Goal: Transaction & Acquisition: Purchase product/service

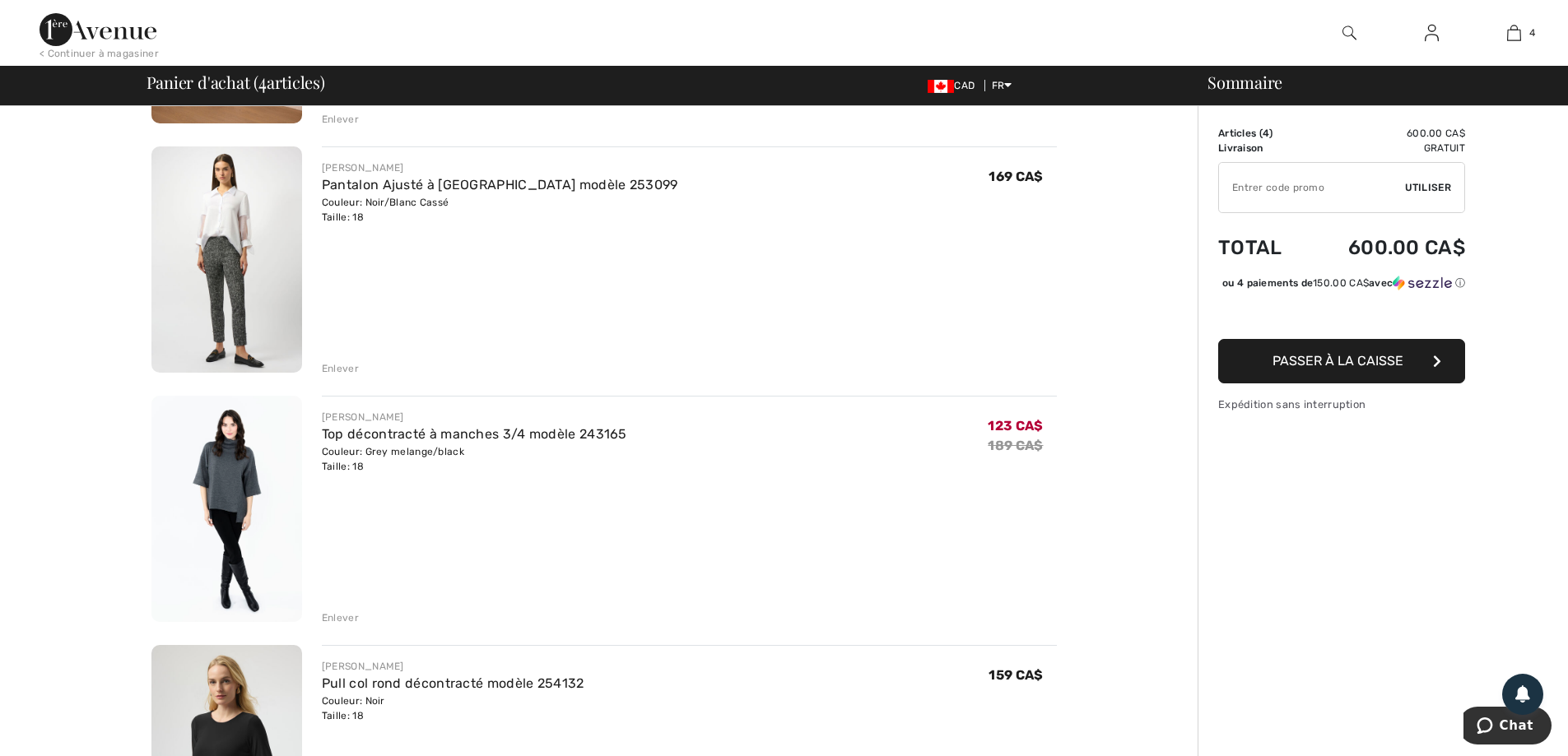
scroll to position [329, 0]
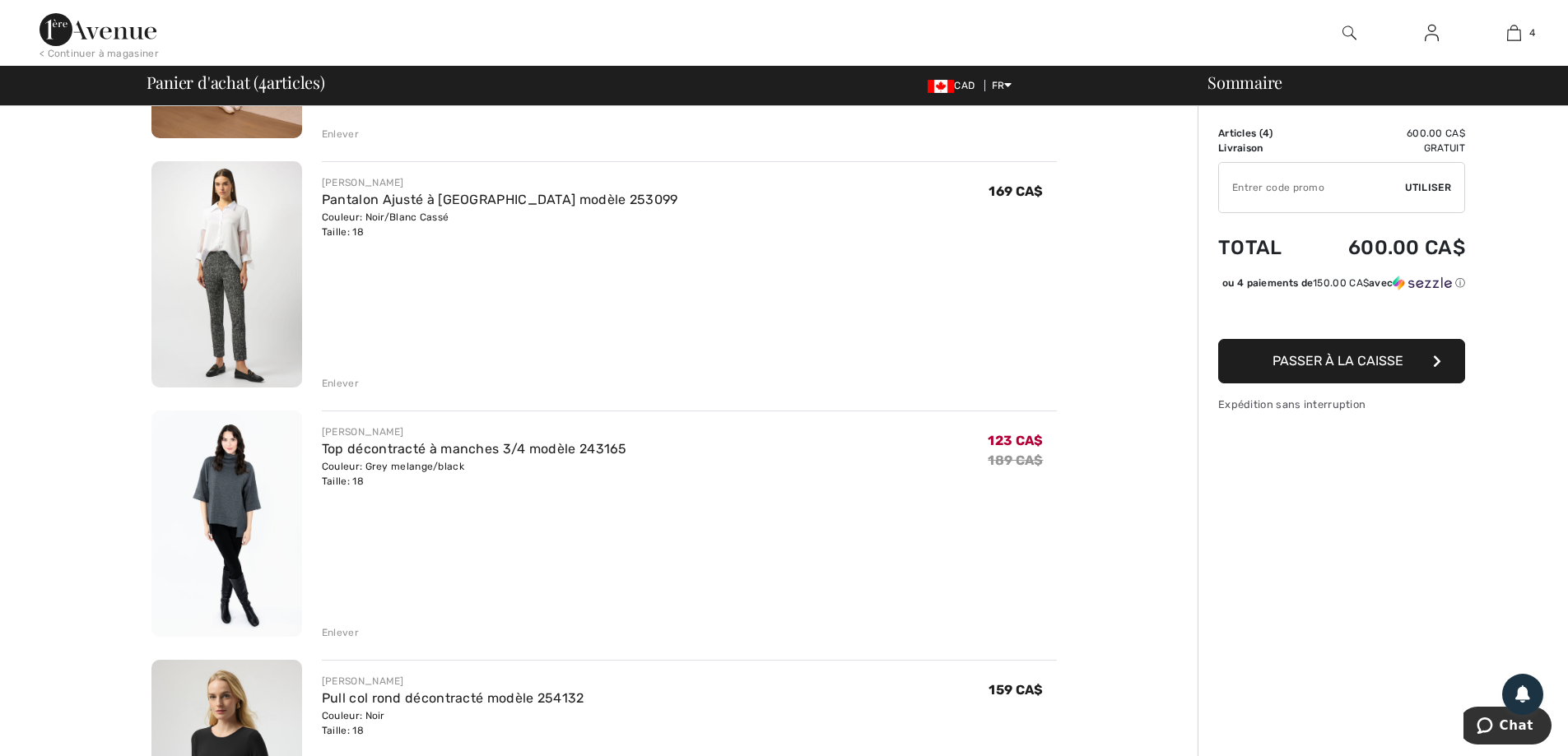
click at [487, 200] on link "Pantalon Ajusté à [GEOGRAPHIC_DATA] modèle 253099" at bounding box center [499, 199] width 356 height 16
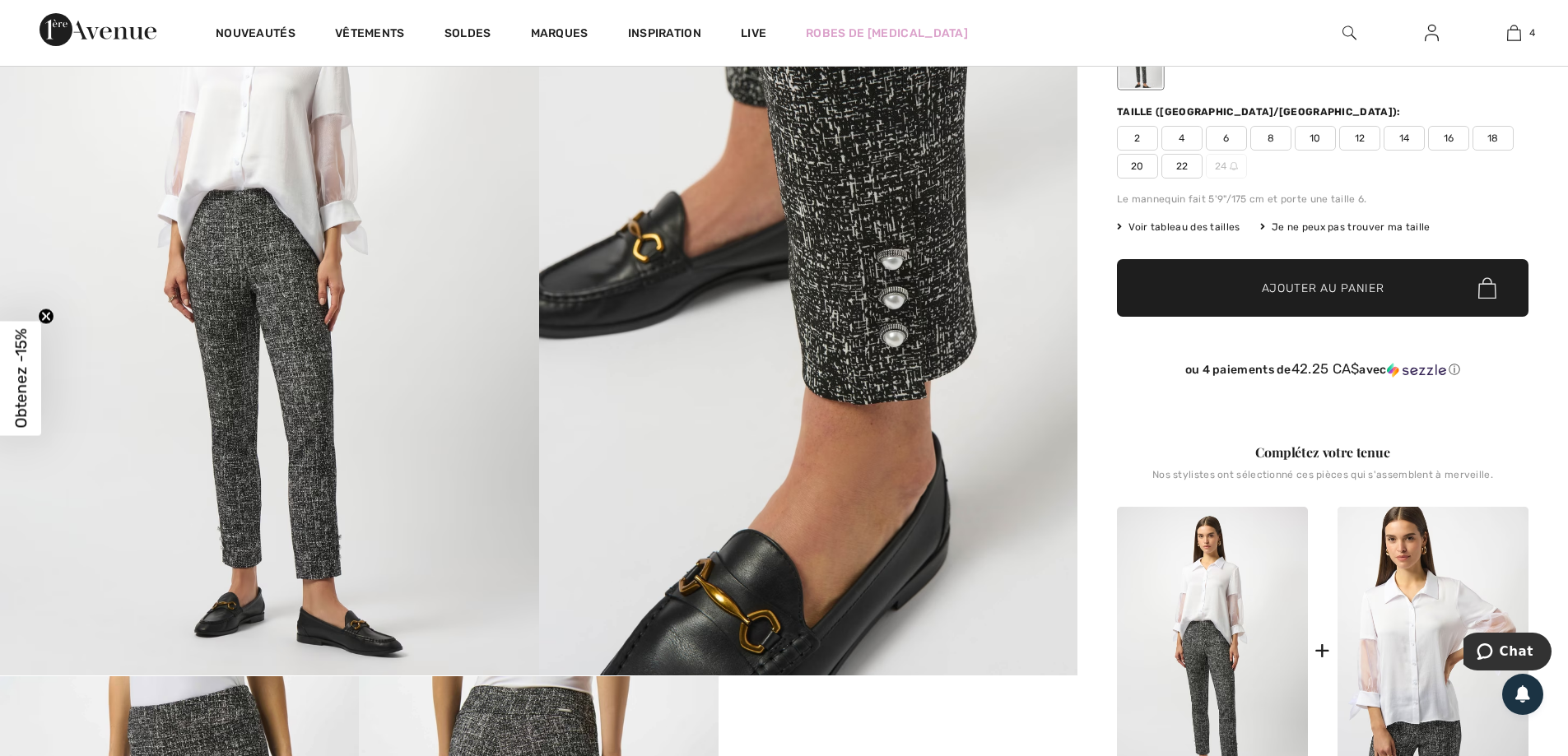
scroll to position [329, 0]
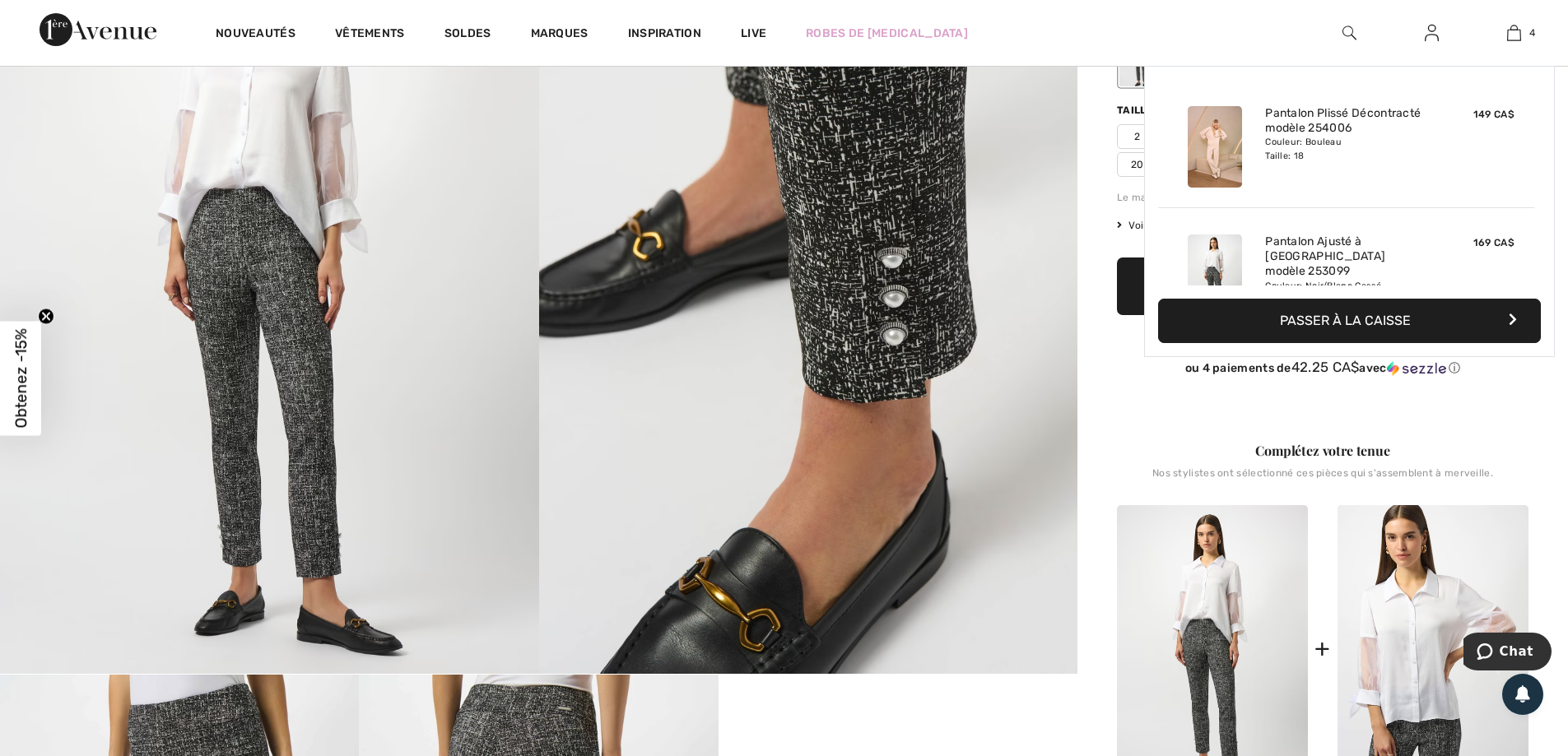
click at [1517, 38] on img at bounding box center [1513, 33] width 14 height 20
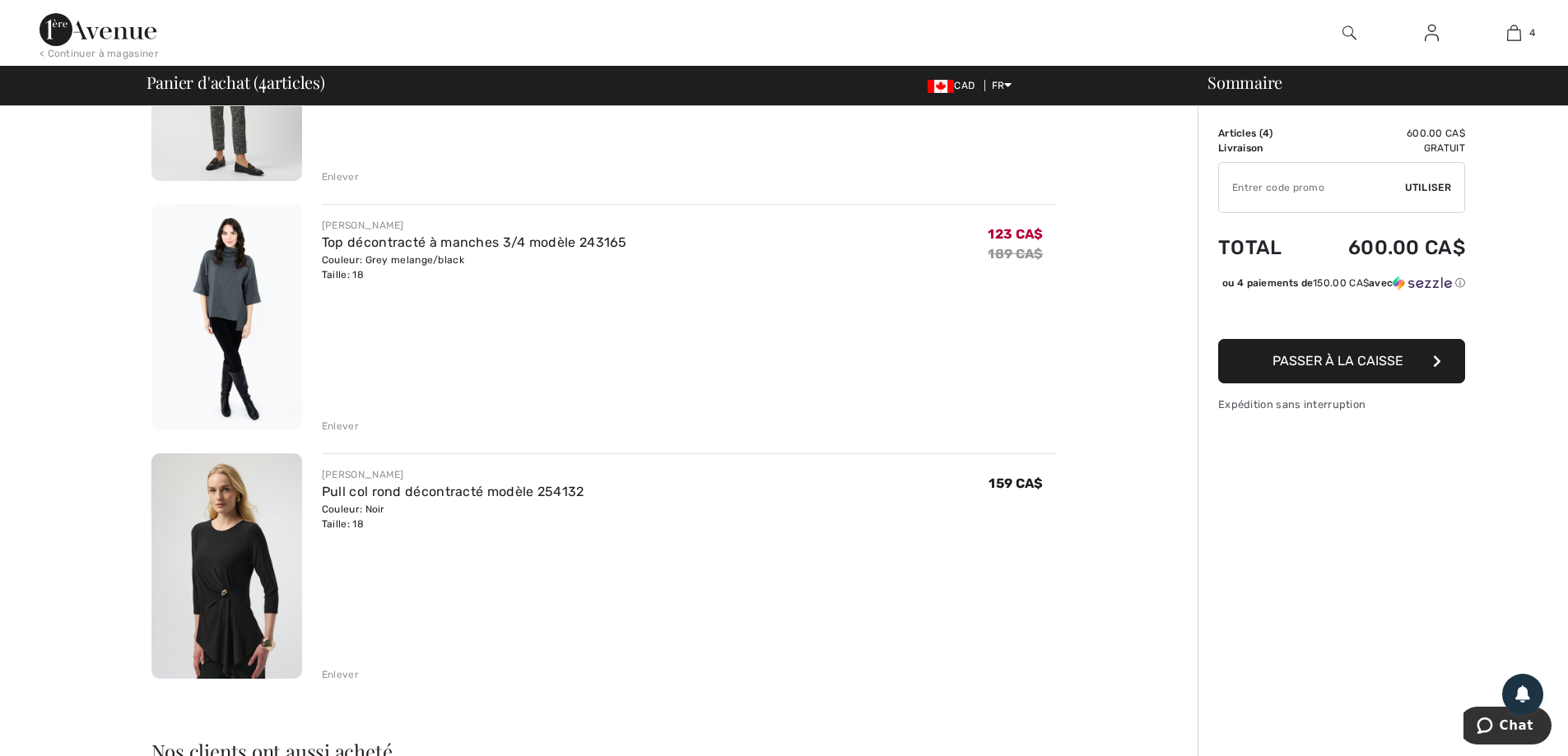
scroll to position [659, 0]
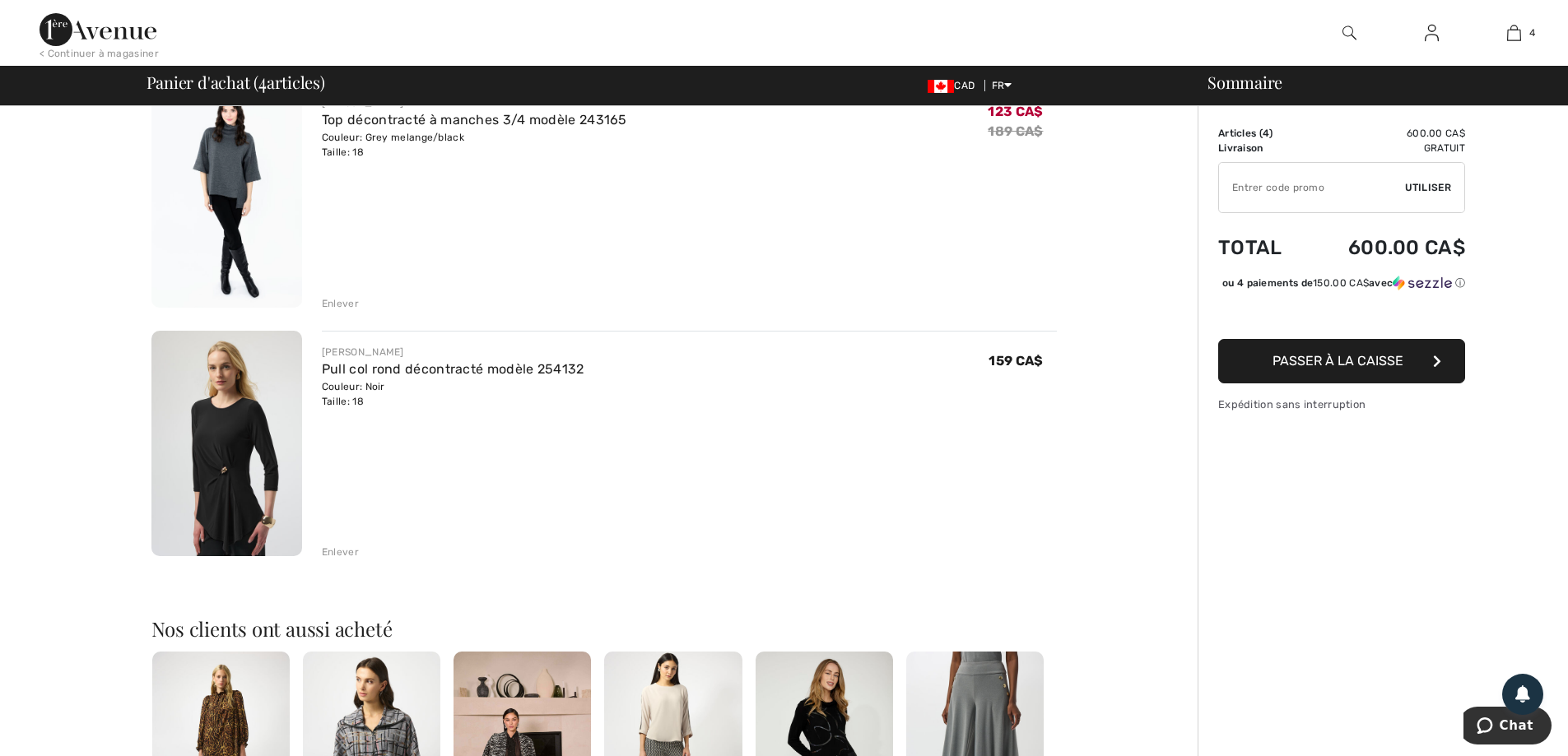
click at [336, 307] on div "Enlever" at bounding box center [339, 304] width 37 height 15
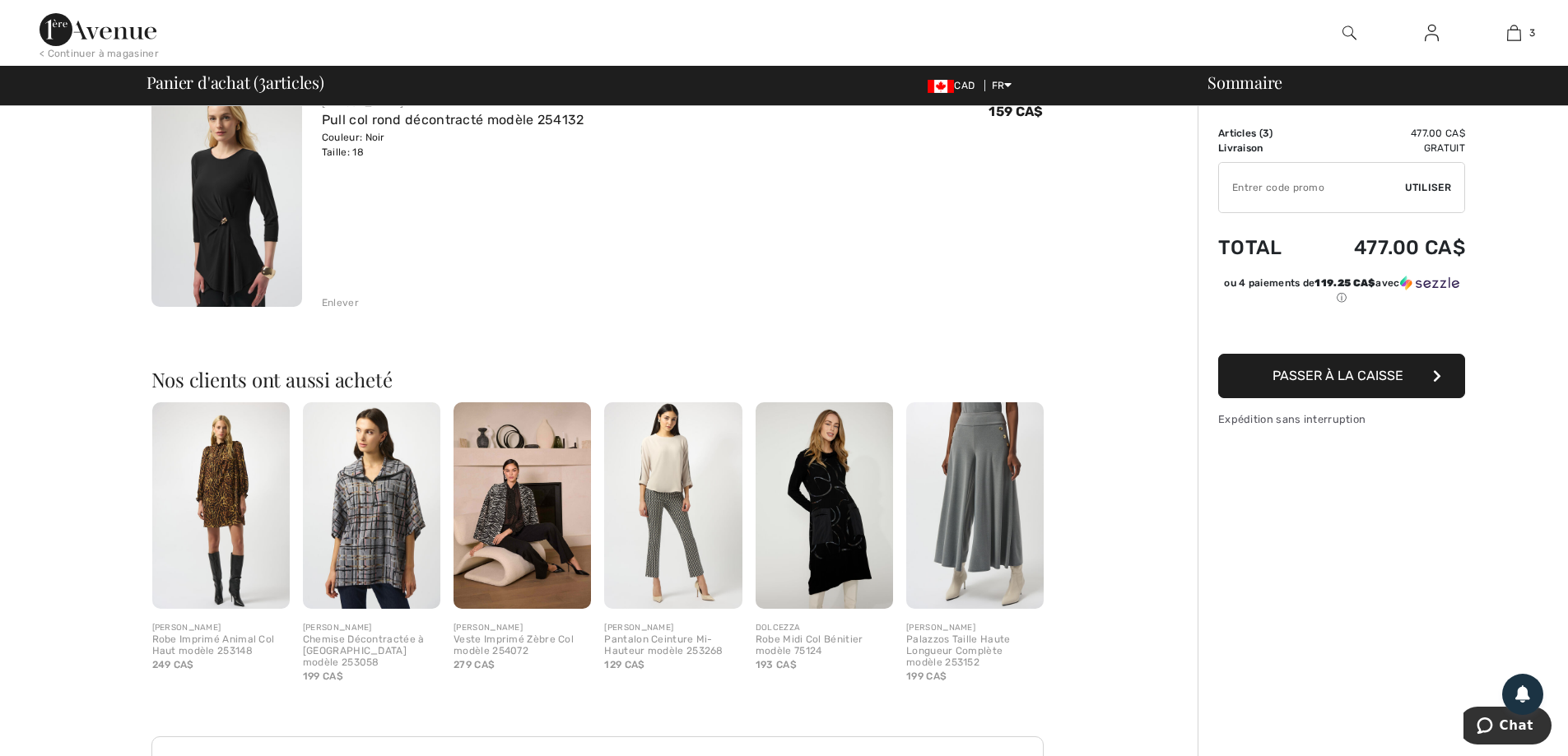
scroll to position [639, 0]
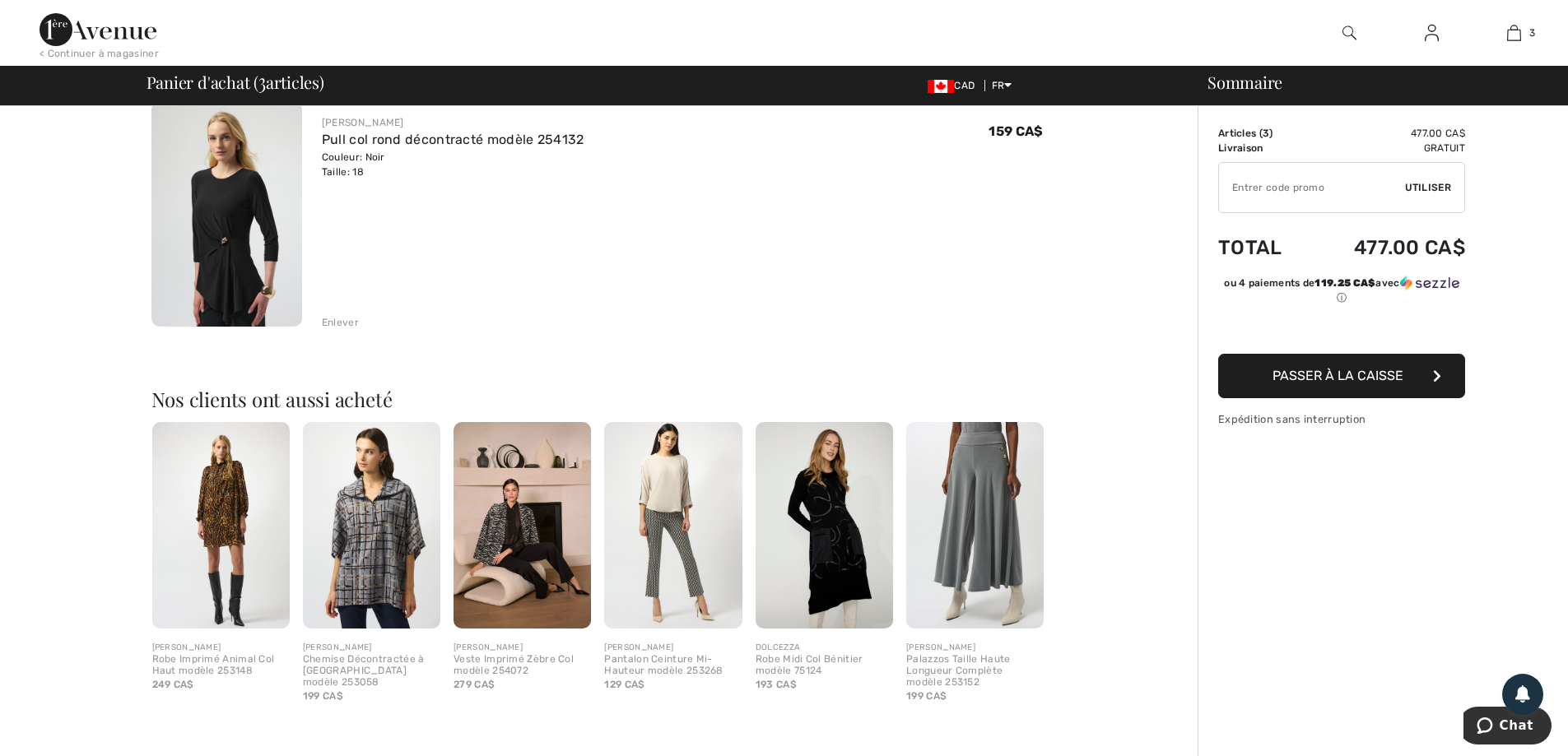
click at [332, 321] on div "Enlever" at bounding box center [339, 322] width 37 height 15
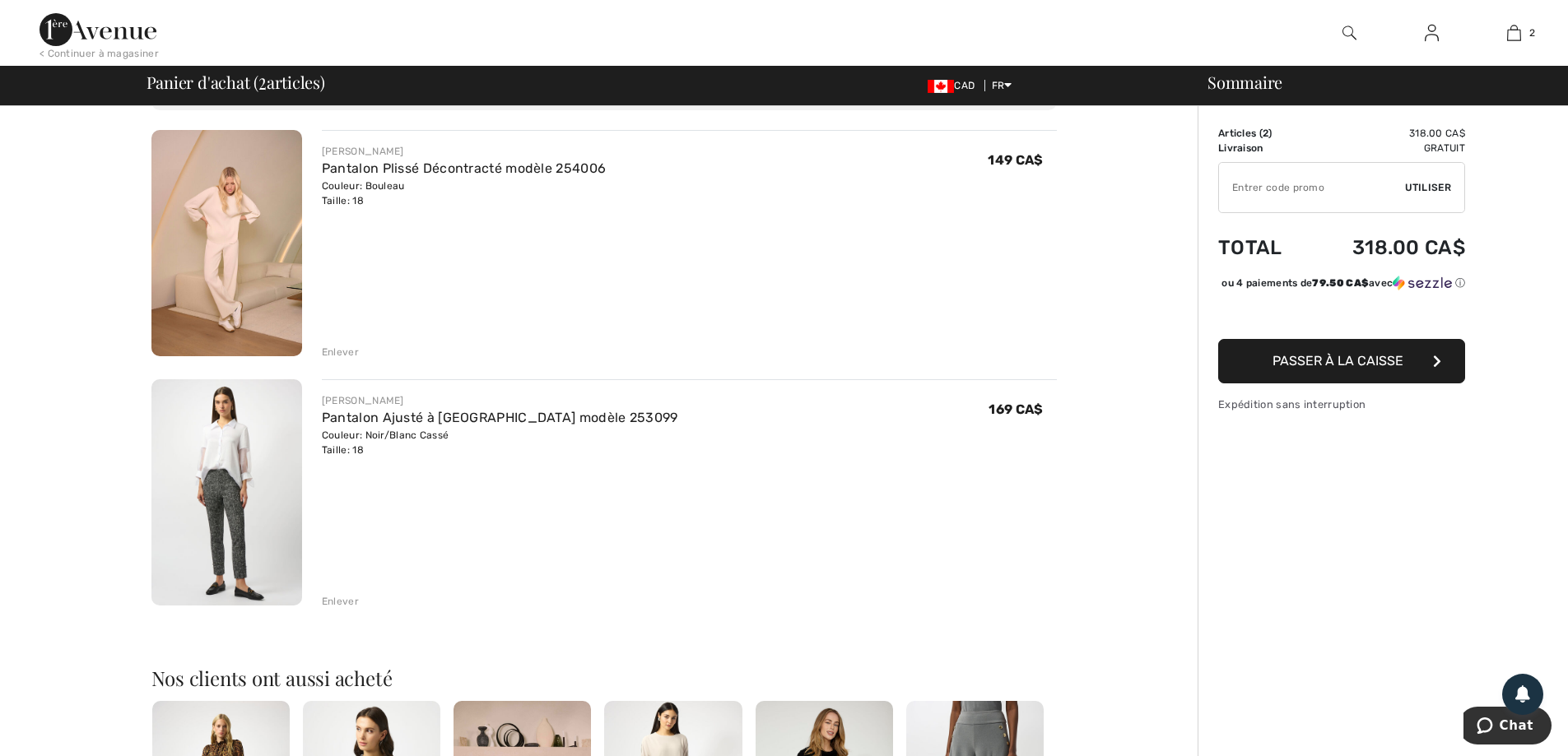
scroll to position [0, 0]
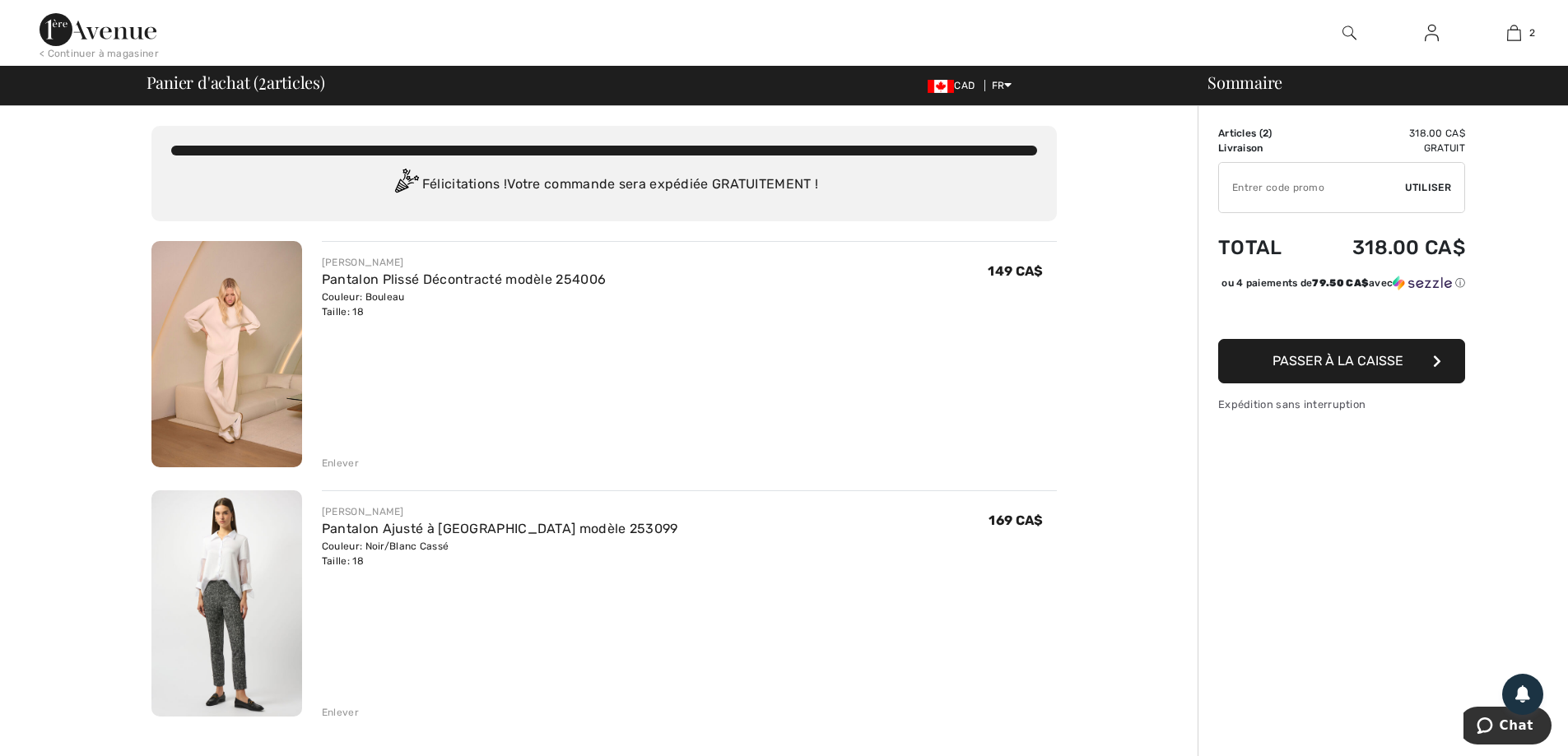
click at [266, 305] on img at bounding box center [227, 354] width 151 height 226
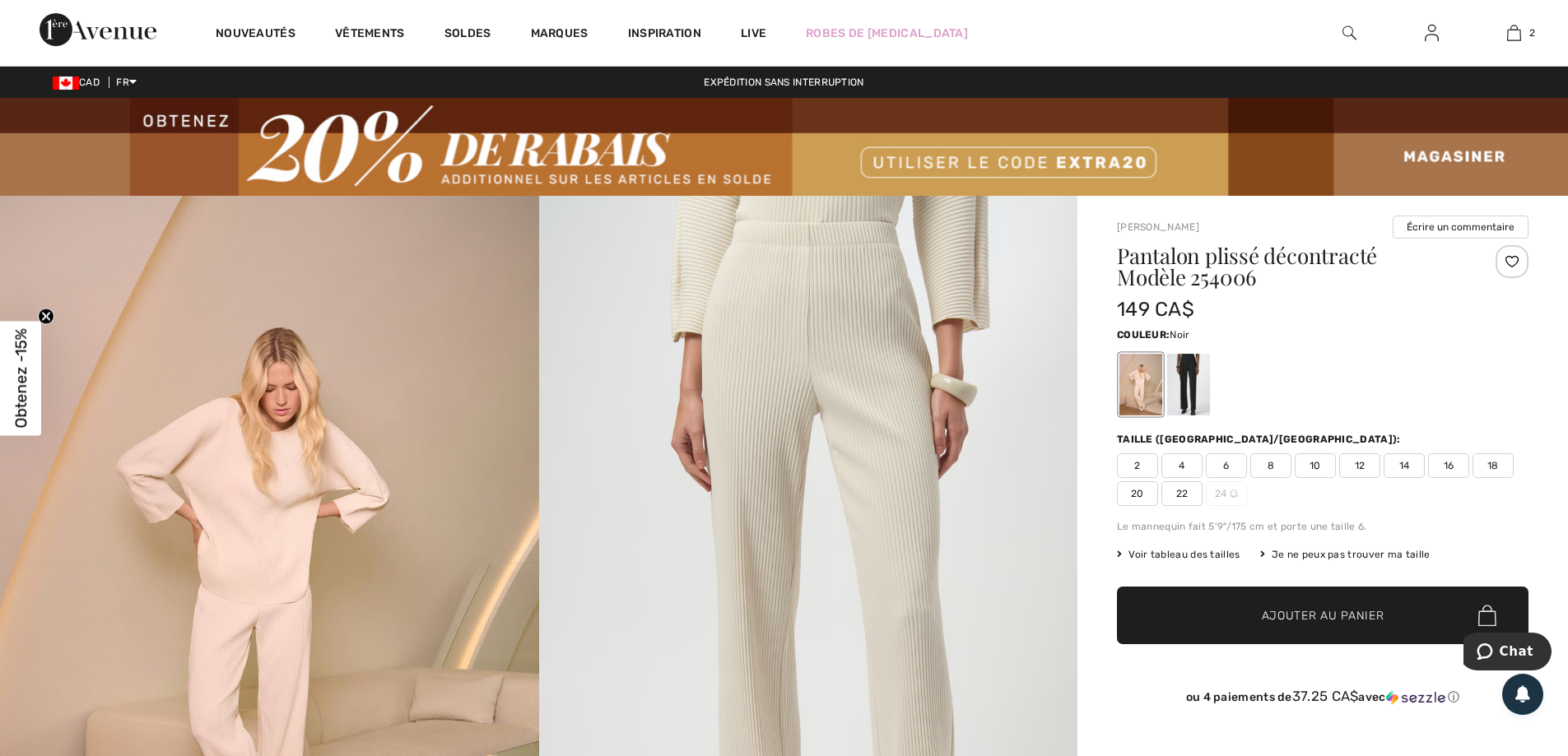
click at [1186, 387] on div at bounding box center [1188, 385] width 43 height 62
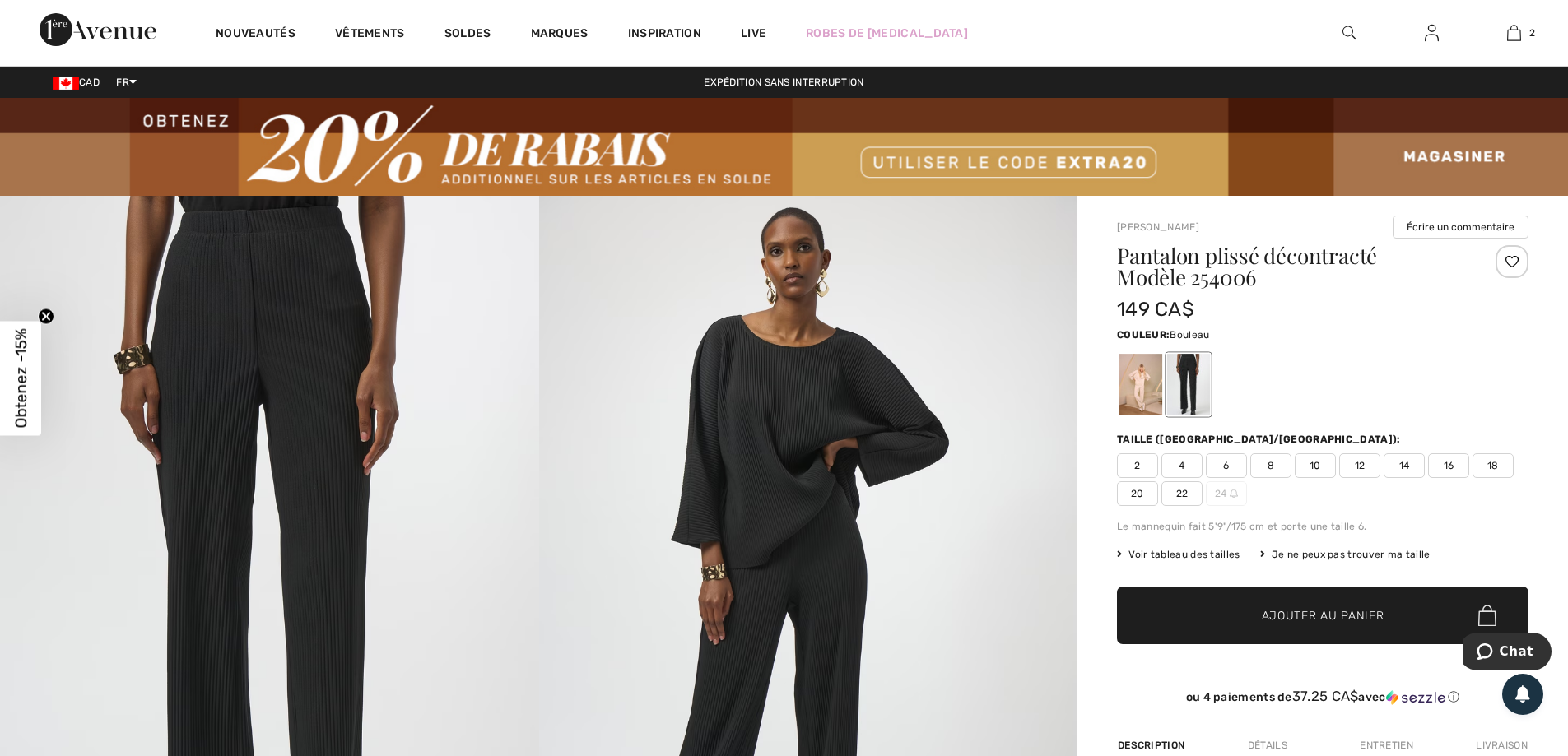
click at [1143, 377] on div at bounding box center [1140, 385] width 43 height 62
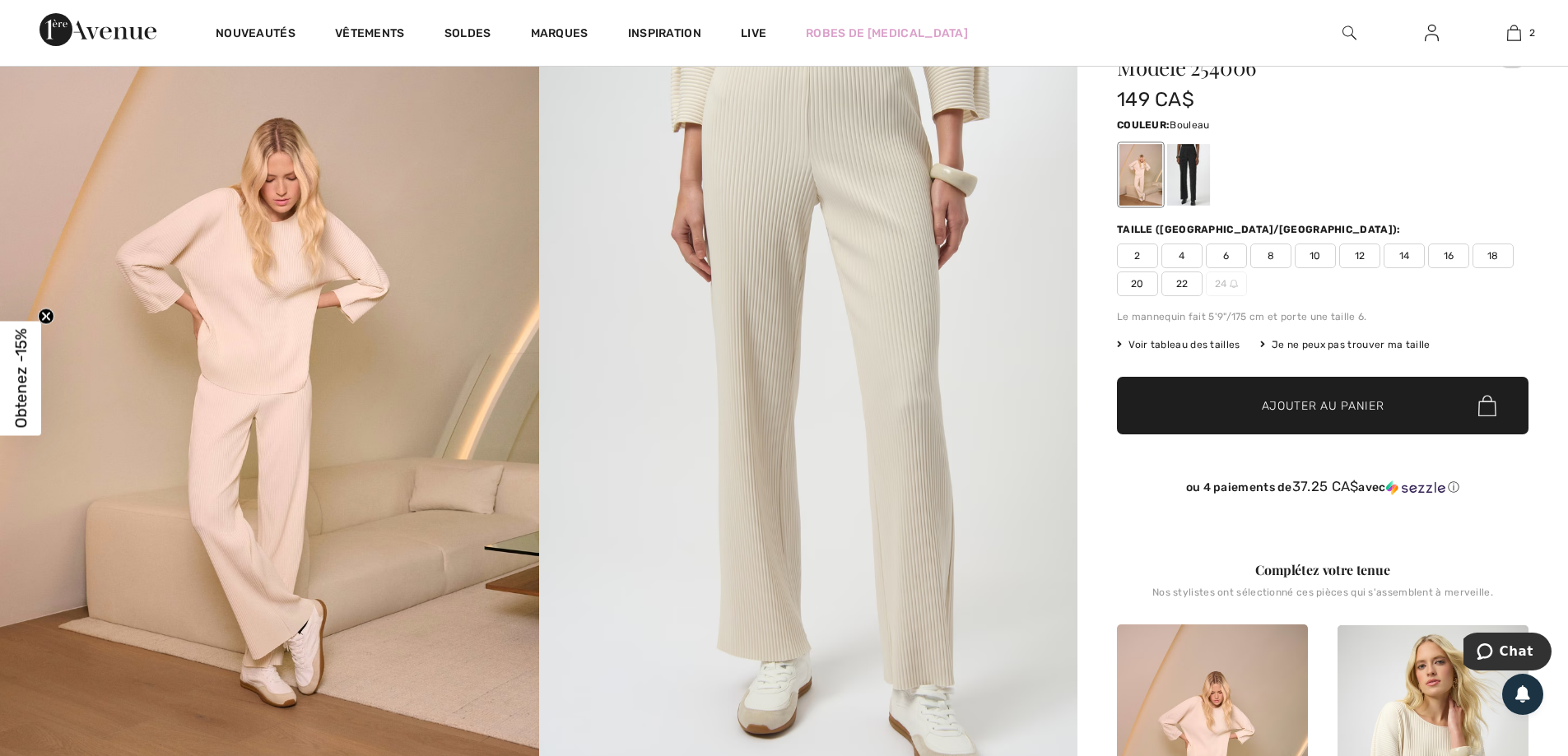
scroll to position [412, 0]
